Goal: Information Seeking & Learning: Learn about a topic

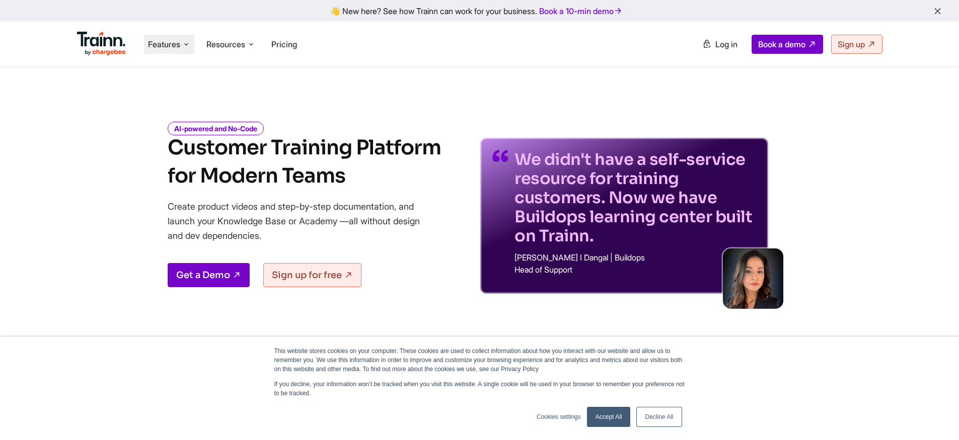
click at [179, 41] on span "Features" at bounding box center [164, 44] width 32 height 11
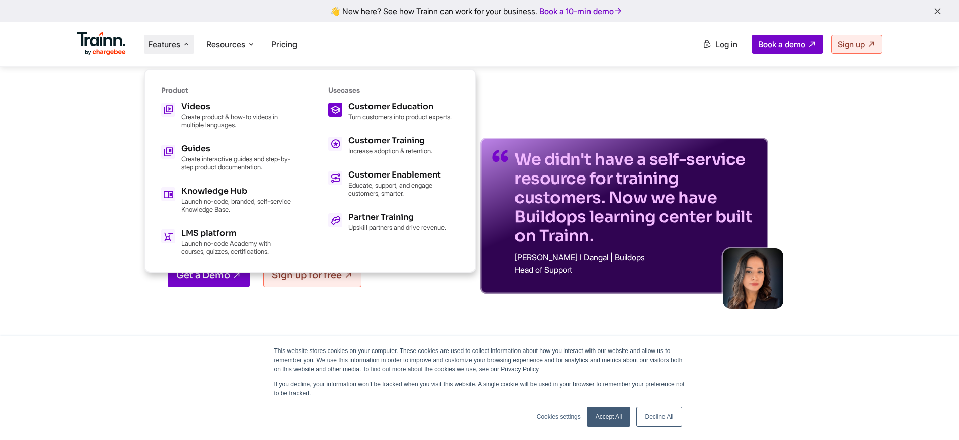
click at [372, 112] on div "Customer Education Turn customers into product experts." at bounding box center [399, 112] width 103 height 18
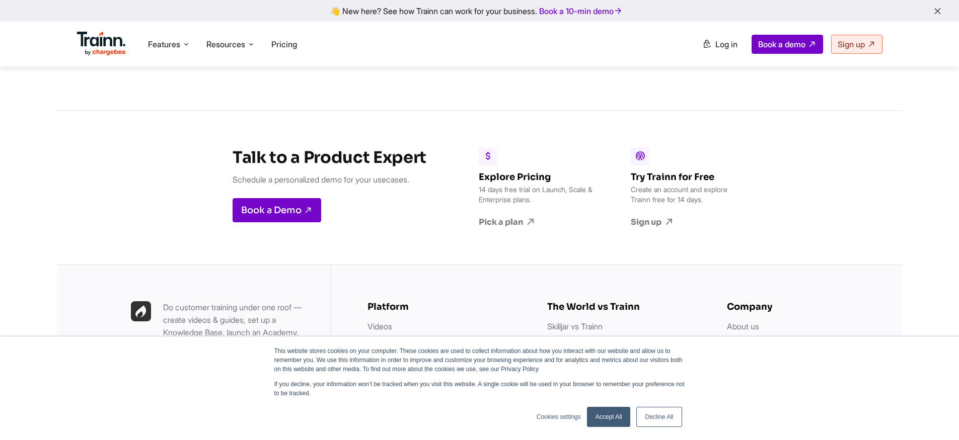
scroll to position [2370, 0]
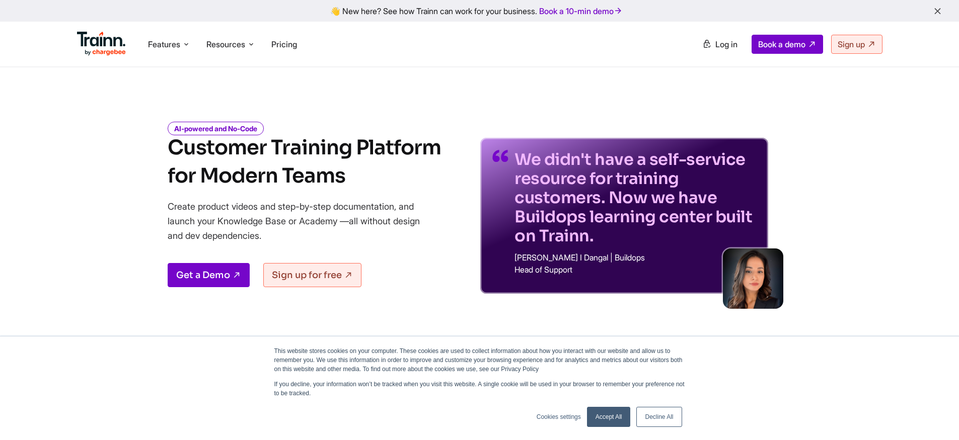
click at [109, 40] on img at bounding box center [101, 44] width 49 height 24
click at [169, 51] on li "Features Product Videos Create product & how-to videos in multiple languages. G…" at bounding box center [169, 44] width 50 height 19
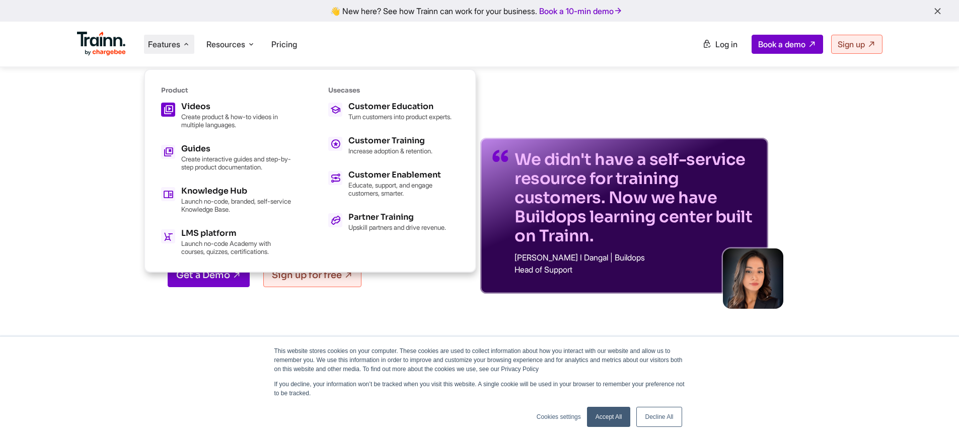
click at [227, 113] on p "Create product & how-to videos in multiple languages." at bounding box center [236, 121] width 111 height 16
